Goal: Information Seeking & Learning: Learn about a topic

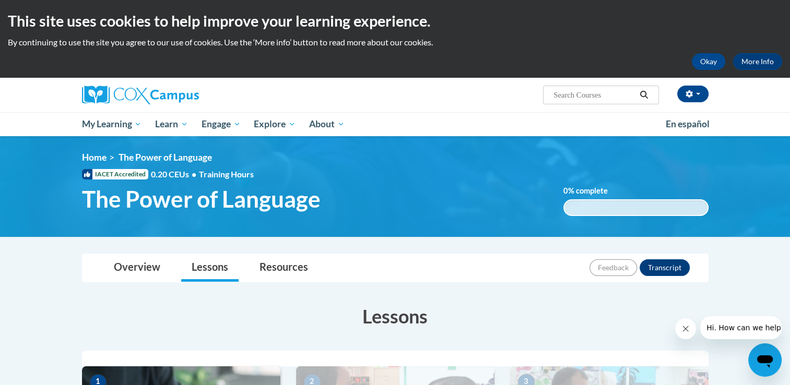
click at [589, 95] on input "Search..." at bounding box center [594, 95] width 84 height 13
type input "playground safety"
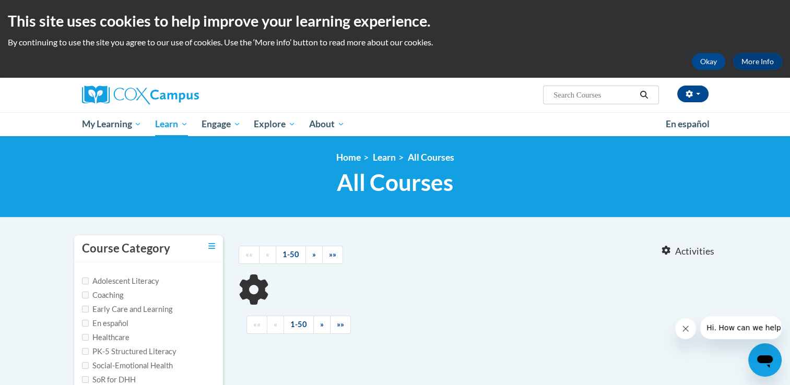
type input "playground safety"
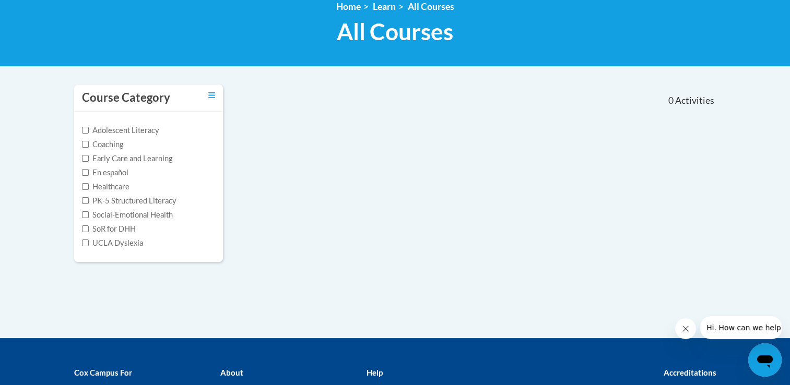
scroll to position [91, 0]
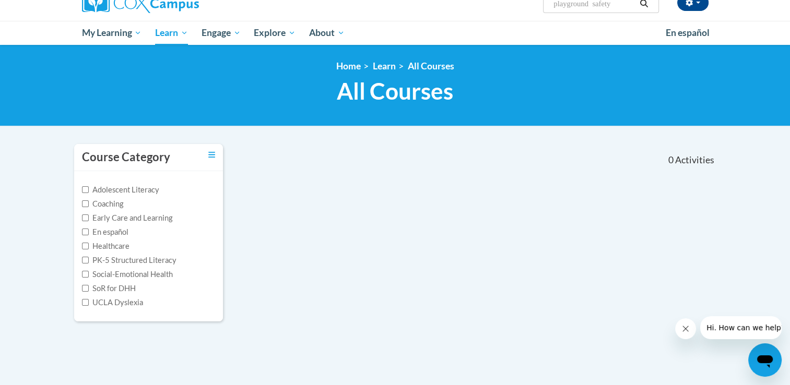
click at [108, 219] on label "Early Care and Learning" at bounding box center [127, 218] width 90 height 11
click at [89, 219] on input "Early Care and Learning" at bounding box center [85, 218] width 7 height 7
checkbox input "true"
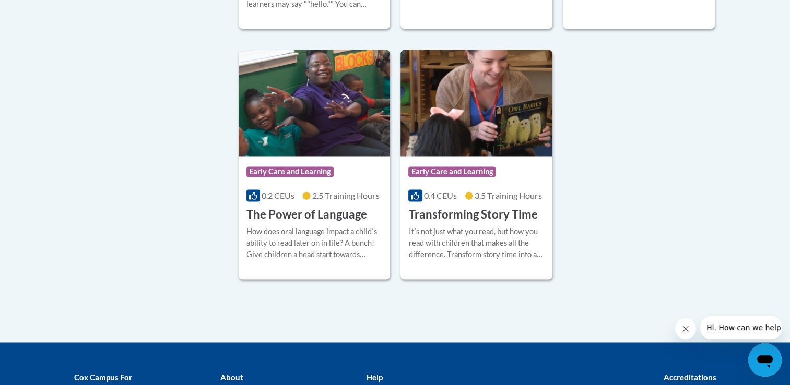
scroll to position [1634, 0]
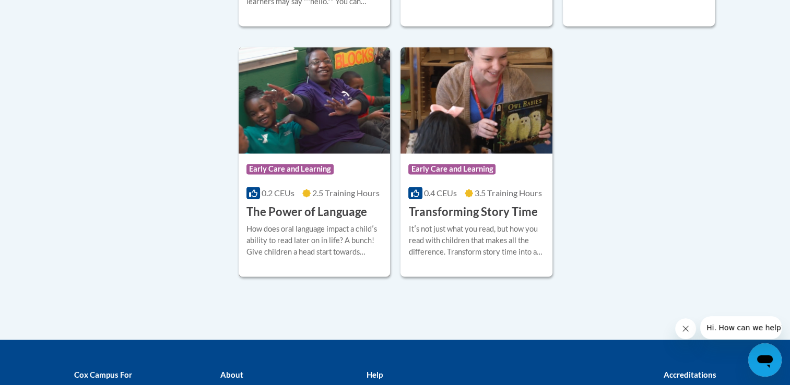
click at [299, 220] on h3 "The Power of Language" at bounding box center [306, 212] width 121 height 16
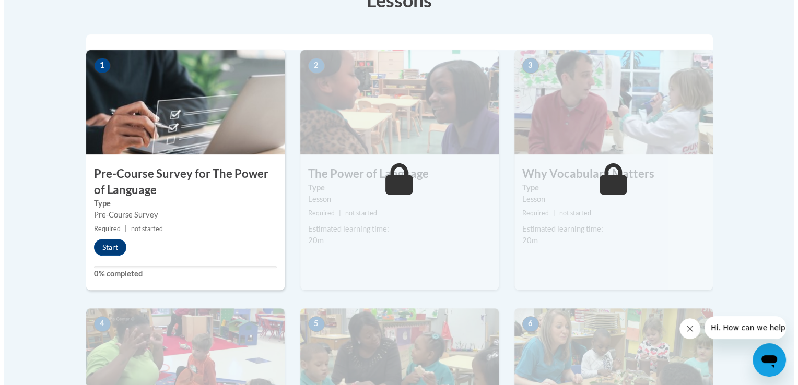
scroll to position [321, 0]
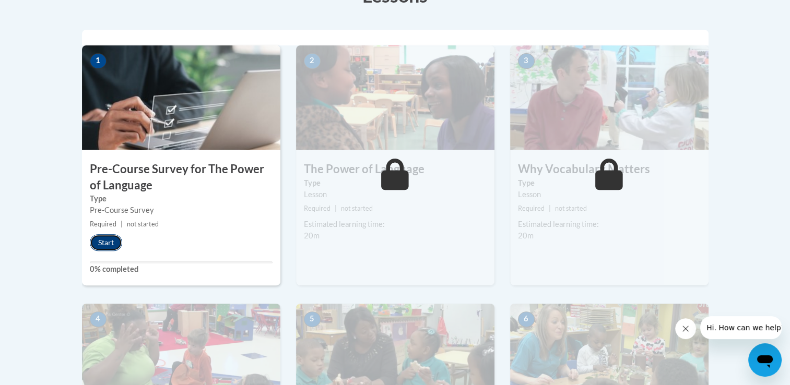
click at [98, 243] on button "Start" at bounding box center [106, 242] width 32 height 17
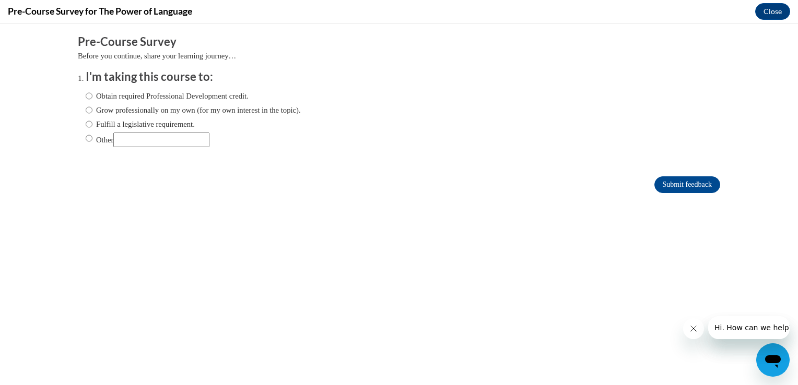
scroll to position [0, 0]
click at [86, 93] on input "Obtain required Professional Development credit." at bounding box center [89, 95] width 7 height 11
radio input "true"
click at [687, 179] on input "Submit feedback" at bounding box center [687, 184] width 66 height 17
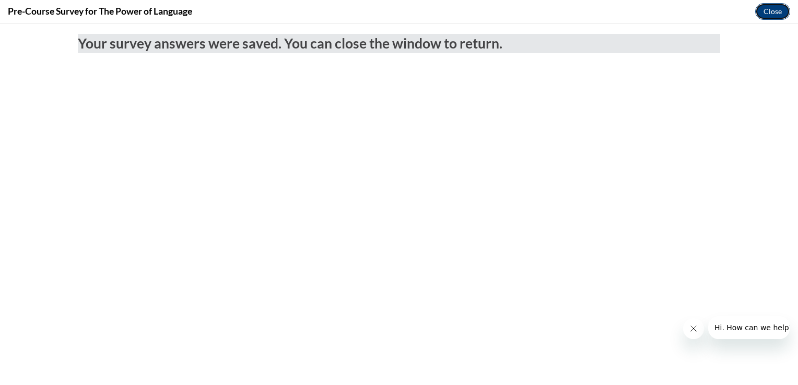
click at [773, 8] on button "Close" at bounding box center [772, 11] width 35 height 17
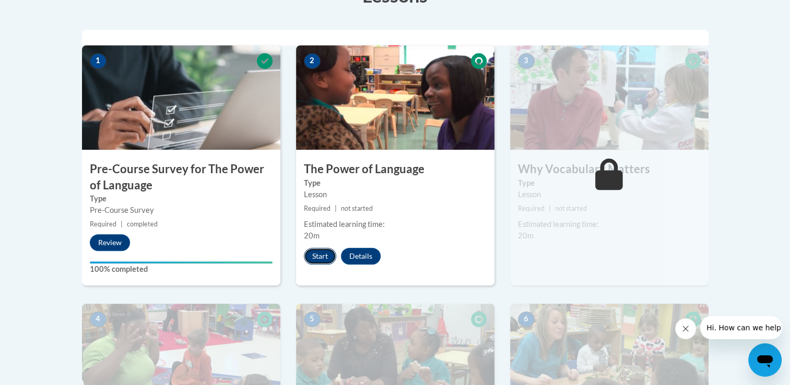
click at [325, 256] on button "Start" at bounding box center [320, 256] width 32 height 17
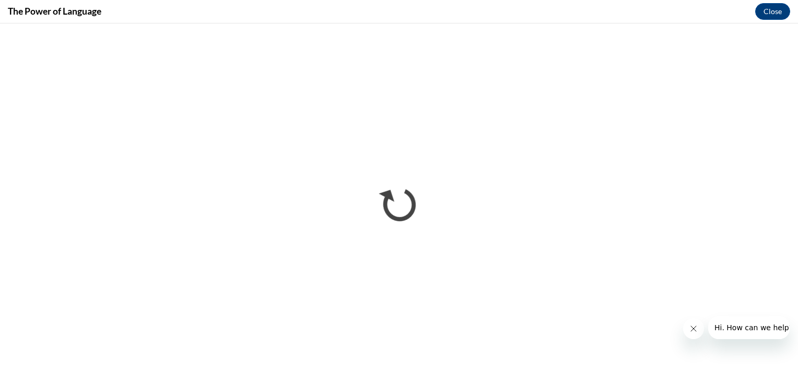
click at [693, 326] on icon "Close message from company" at bounding box center [693, 329] width 8 height 8
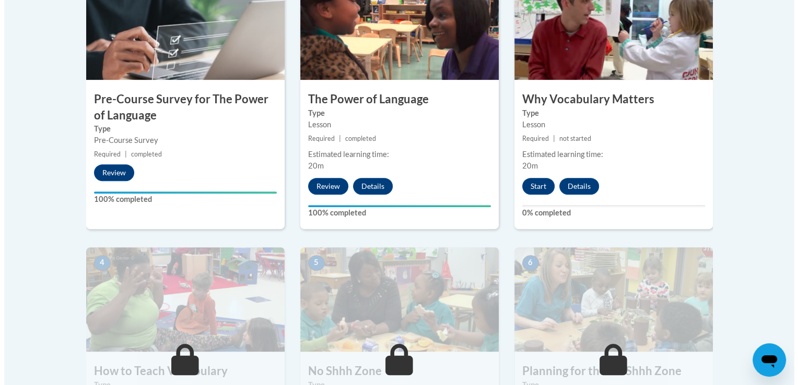
scroll to position [393, 0]
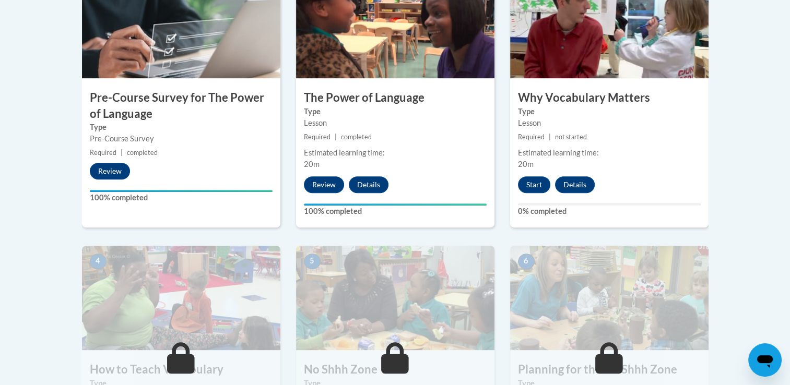
click at [595, 144] on div "3 Why Vocabulary Matters Type Lesson Required | not started Estimated learning …" at bounding box center [609, 101] width 198 height 254
click at [526, 185] on button "Start" at bounding box center [534, 184] width 32 height 17
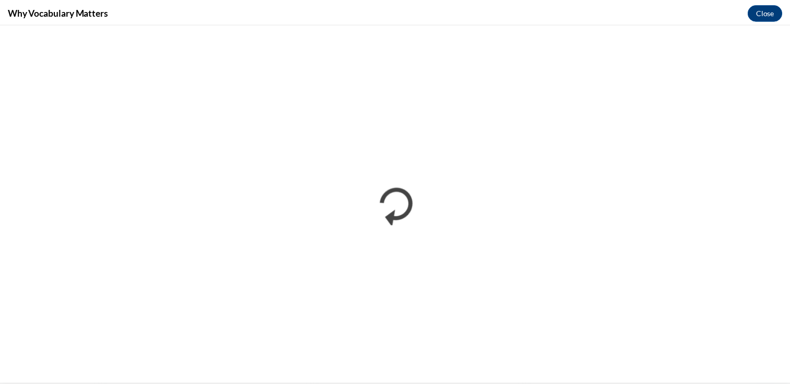
scroll to position [0, 0]
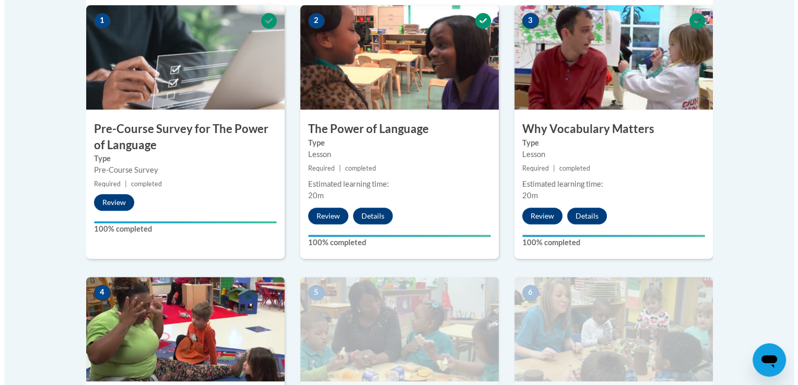
scroll to position [370, 0]
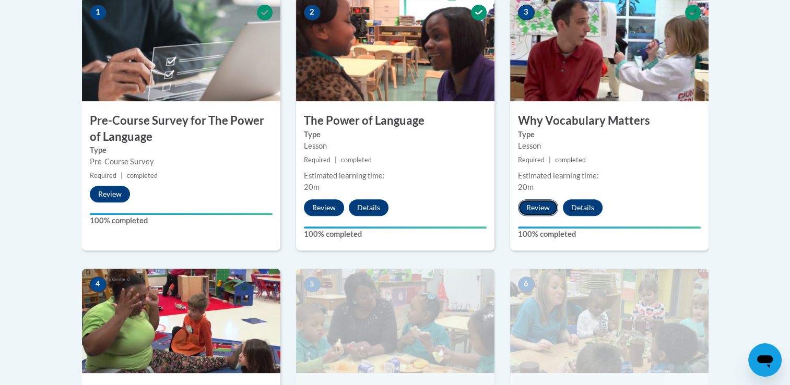
click at [537, 201] on button "Review" at bounding box center [538, 207] width 40 height 17
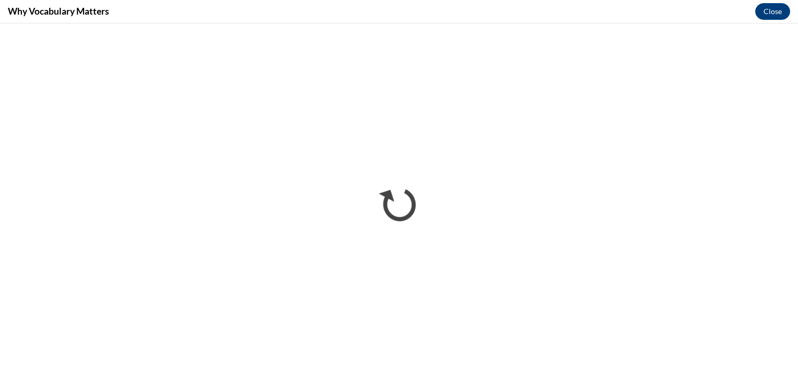
scroll to position [0, 0]
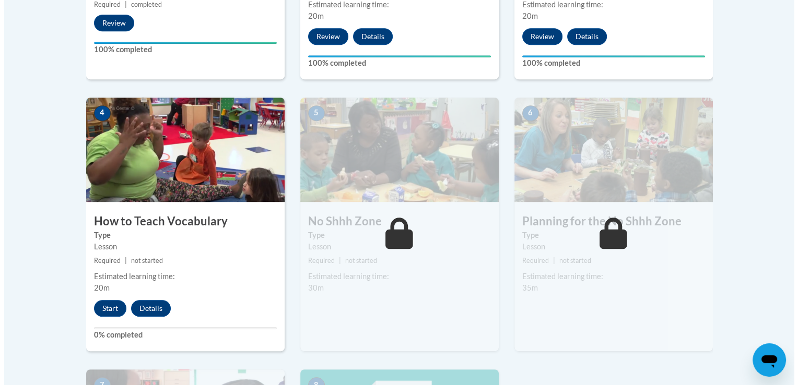
scroll to position [544, 0]
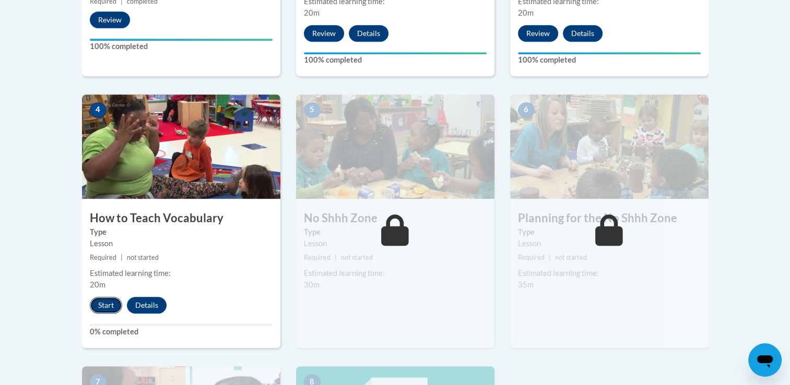
click at [92, 300] on button "Start" at bounding box center [106, 305] width 32 height 17
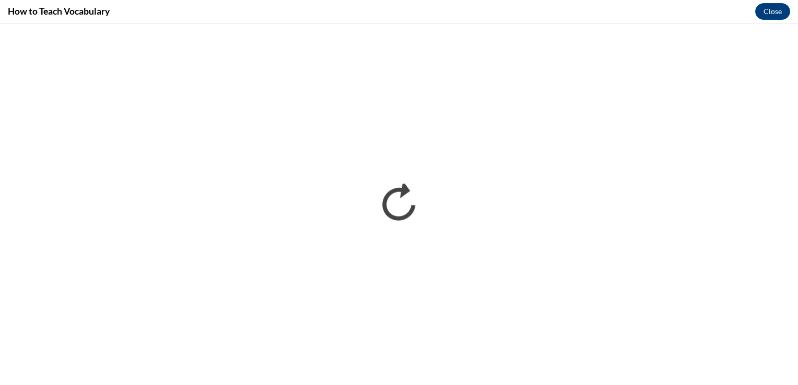
scroll to position [0, 0]
